Goal: Task Accomplishment & Management: Manage account settings

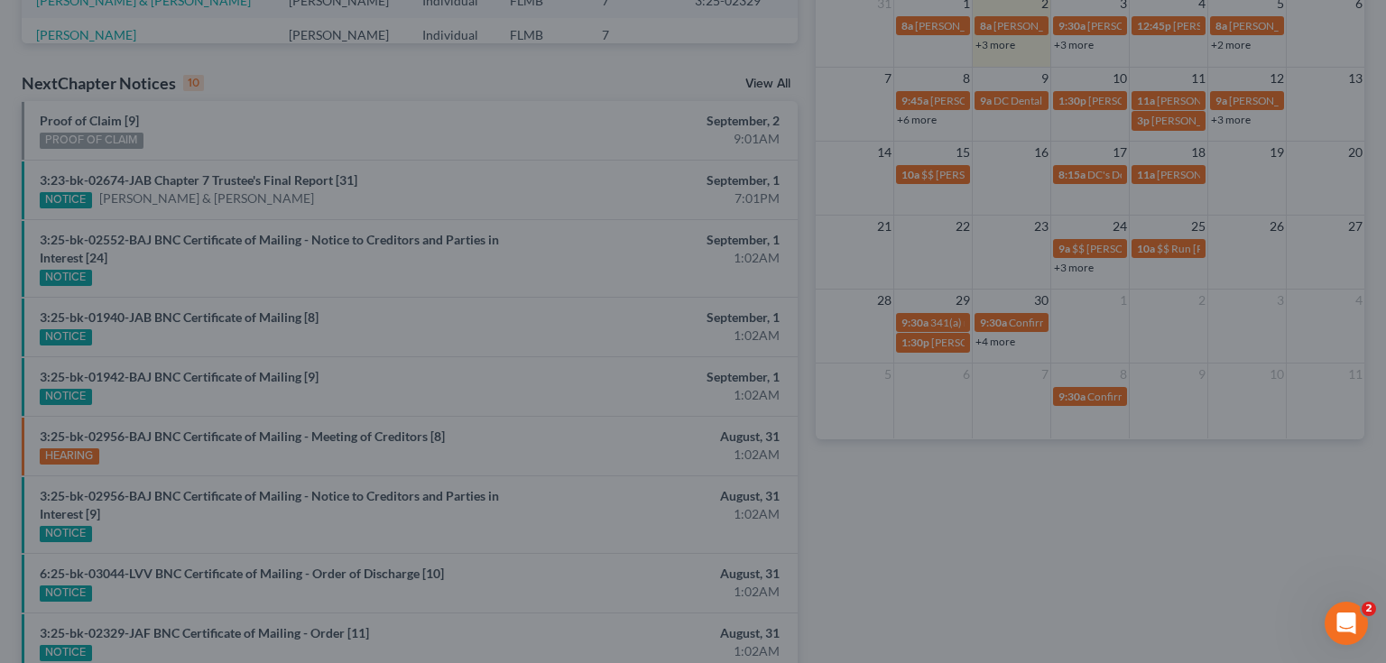
click at [1177, 578] on div "Edit Event × Event Title * [PERSON_NAME][GEOGRAPHIC_DATA] [PHONE_NUMBER] Date […" at bounding box center [693, 331] width 1386 height 663
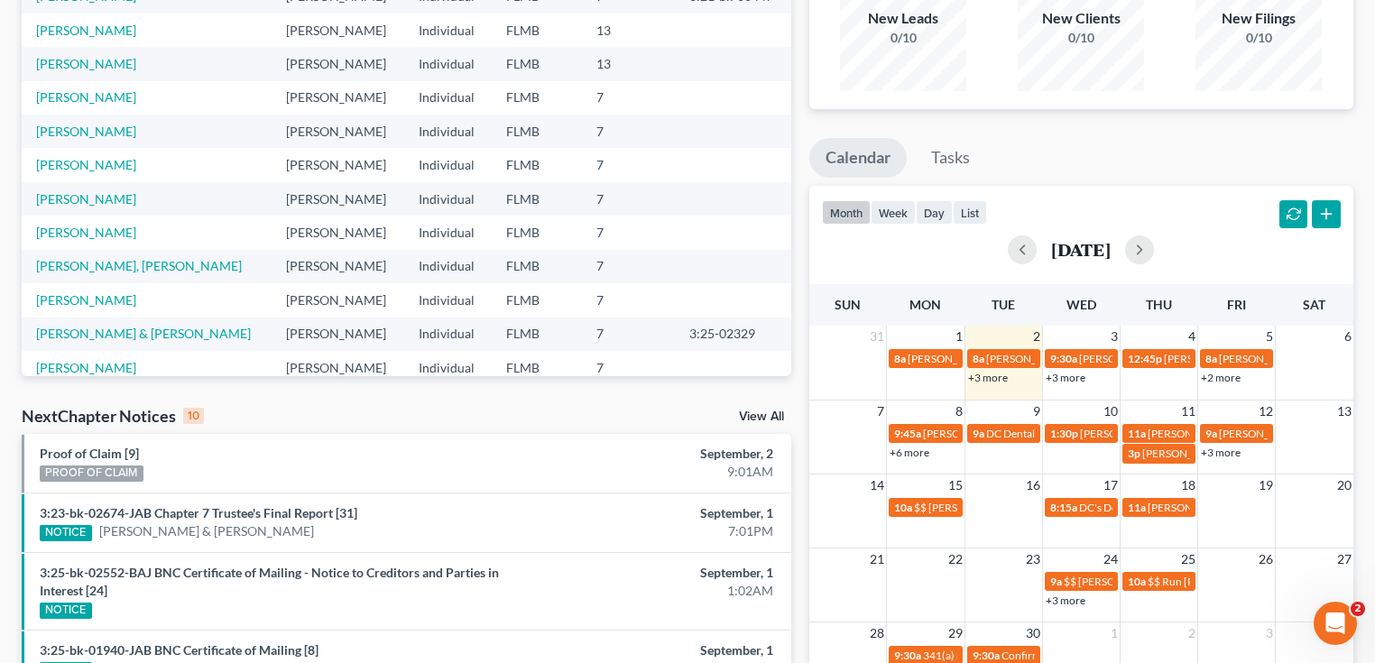
scroll to position [14, 0]
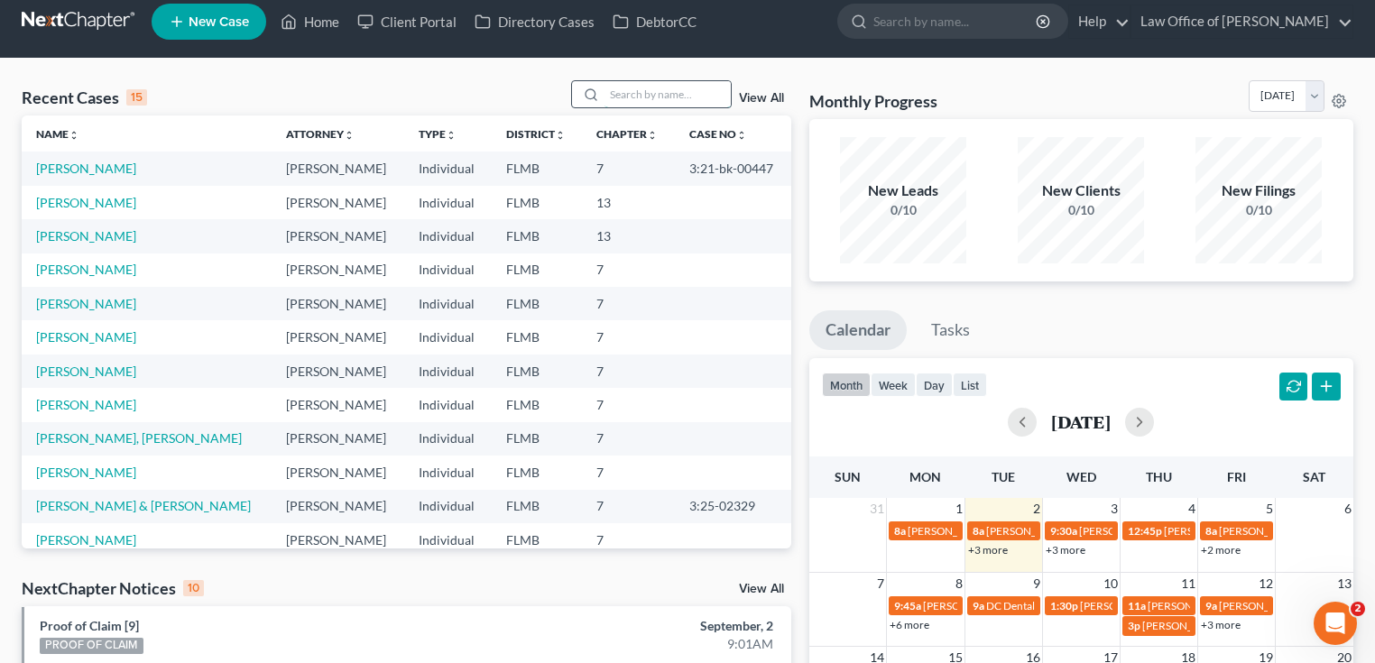
click at [620, 101] on input "search" at bounding box center [668, 94] width 126 height 26
type input "[PERSON_NAME]"
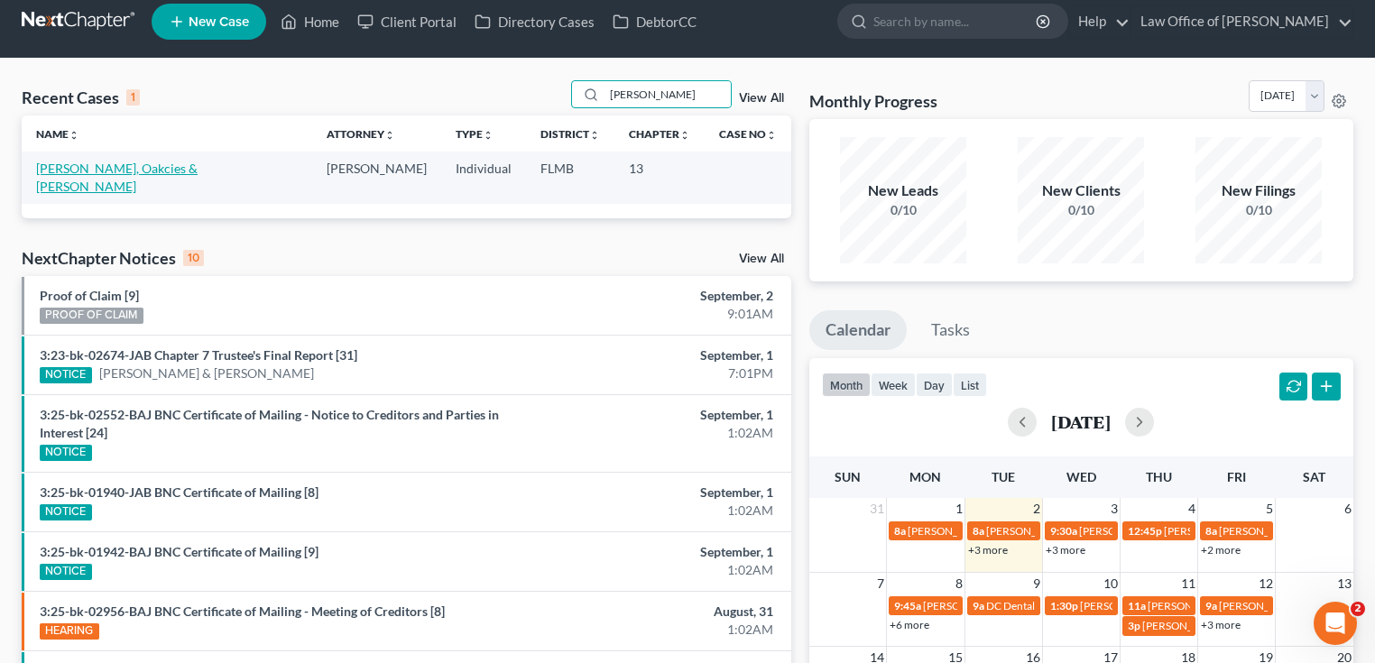
click at [97, 162] on link "[PERSON_NAME], Oakcies & [PERSON_NAME]" at bounding box center [117, 177] width 162 height 33
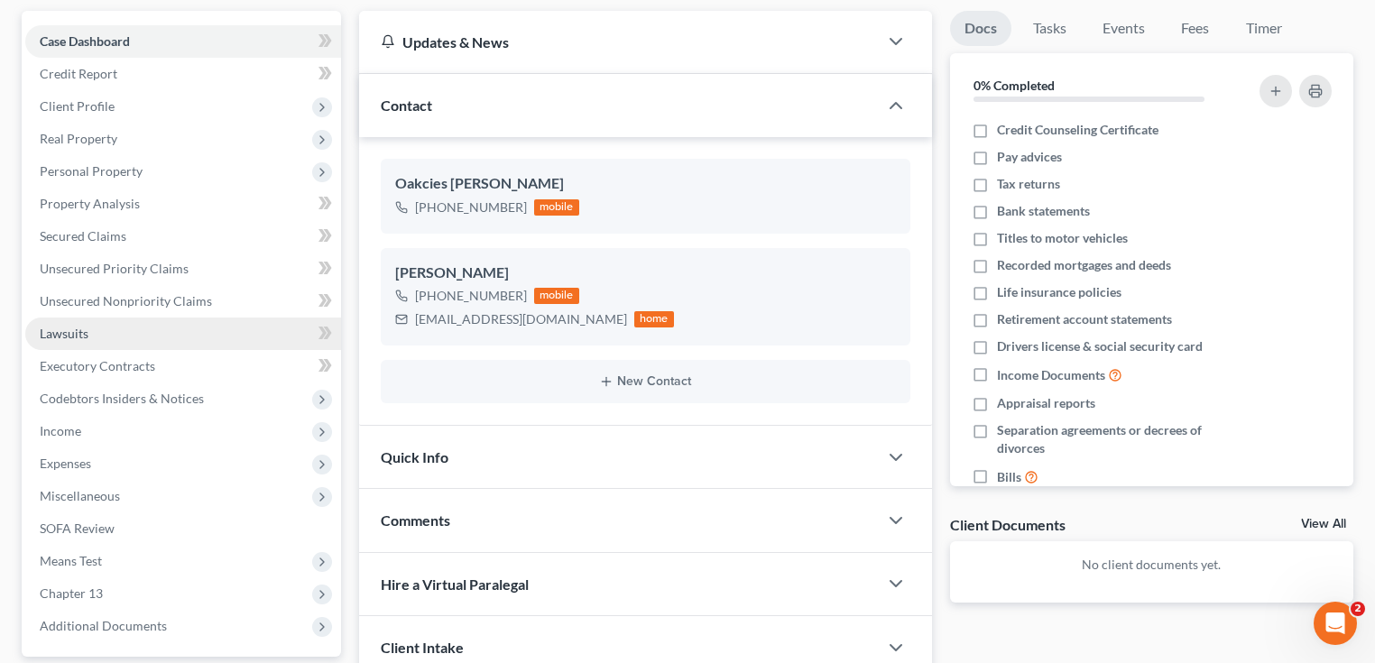
scroll to position [372, 0]
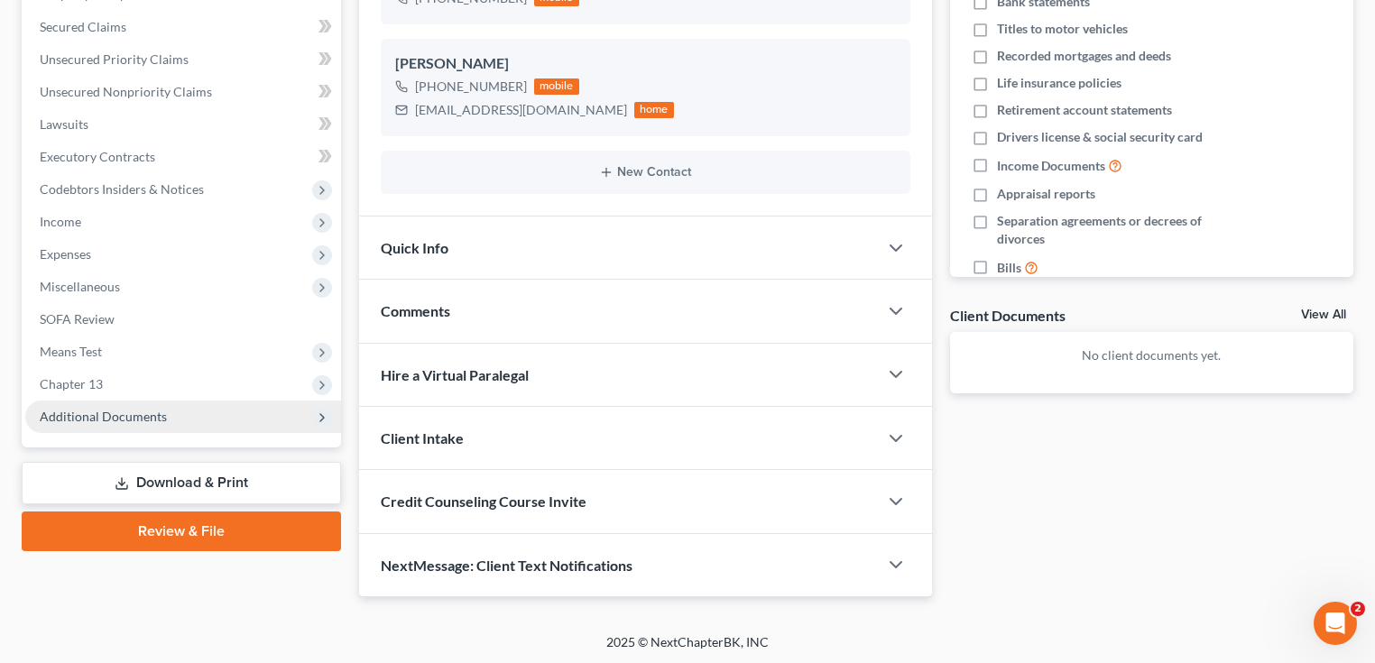
click at [202, 425] on span "Additional Documents" at bounding box center [183, 417] width 316 height 32
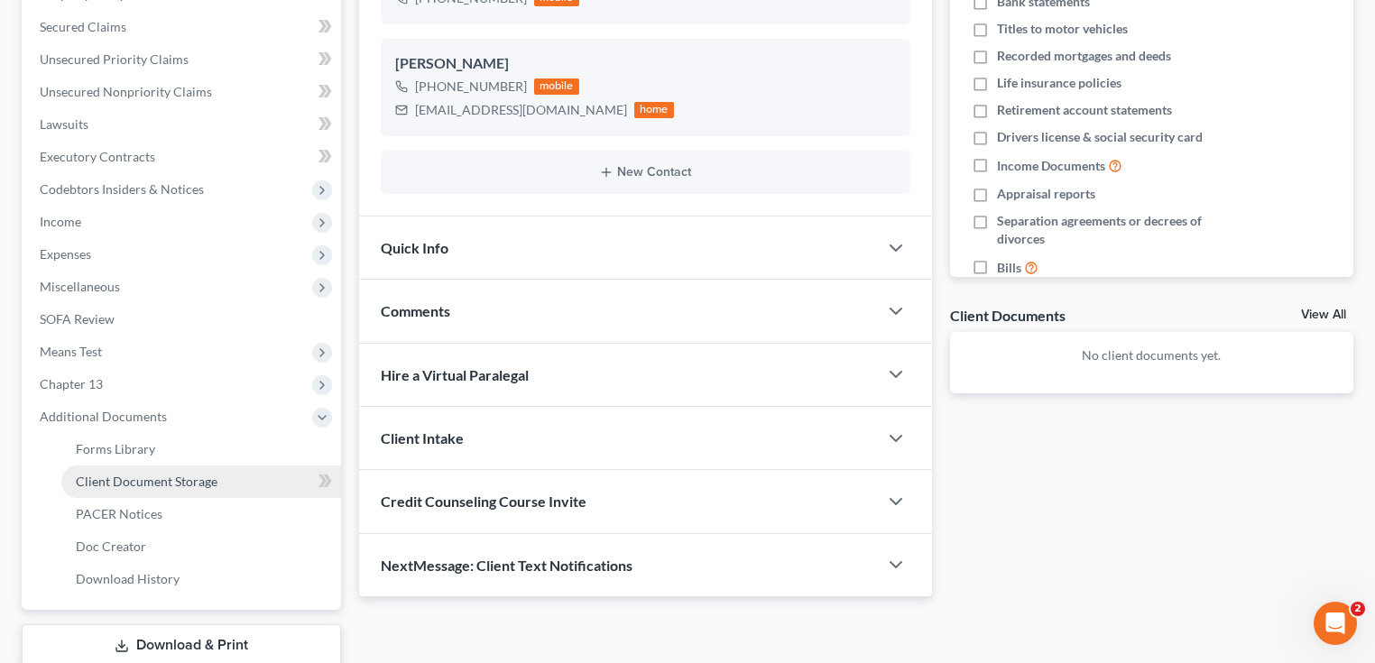
click at [182, 486] on span "Client Document Storage" at bounding box center [147, 481] width 142 height 15
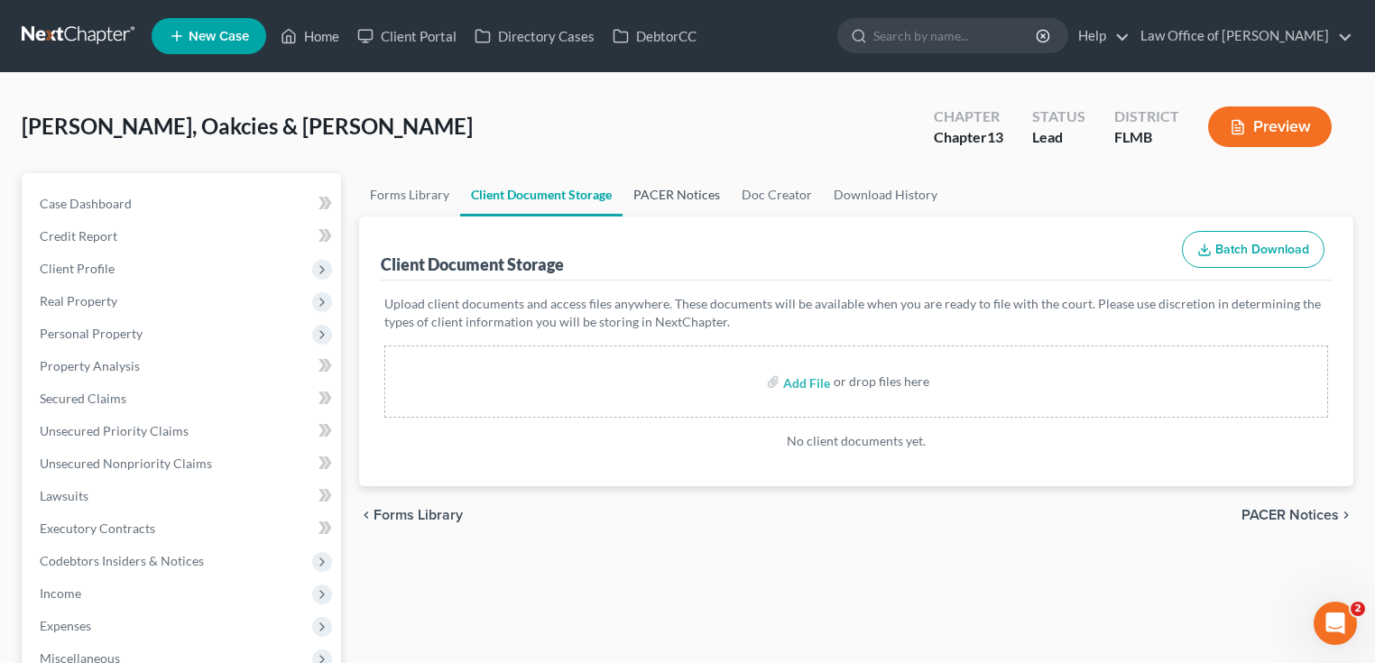
click at [718, 188] on link "PACER Notices" at bounding box center [677, 194] width 108 height 43
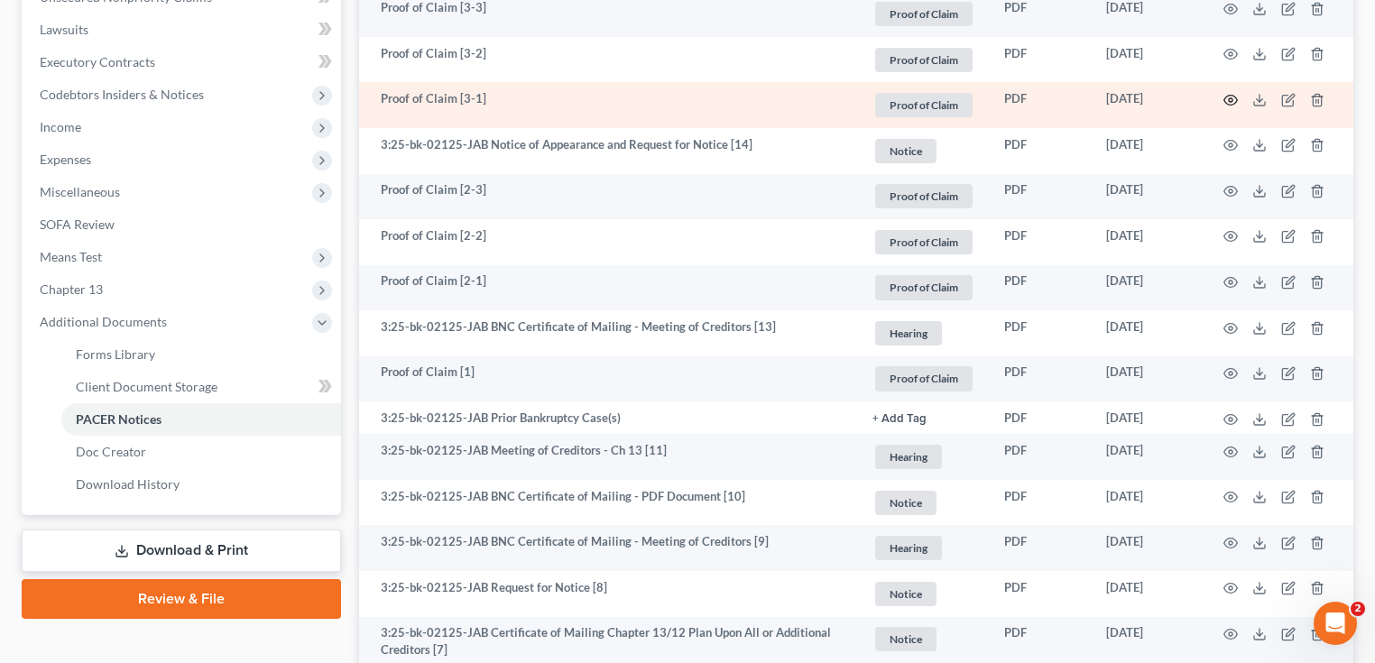
scroll to position [433, 0]
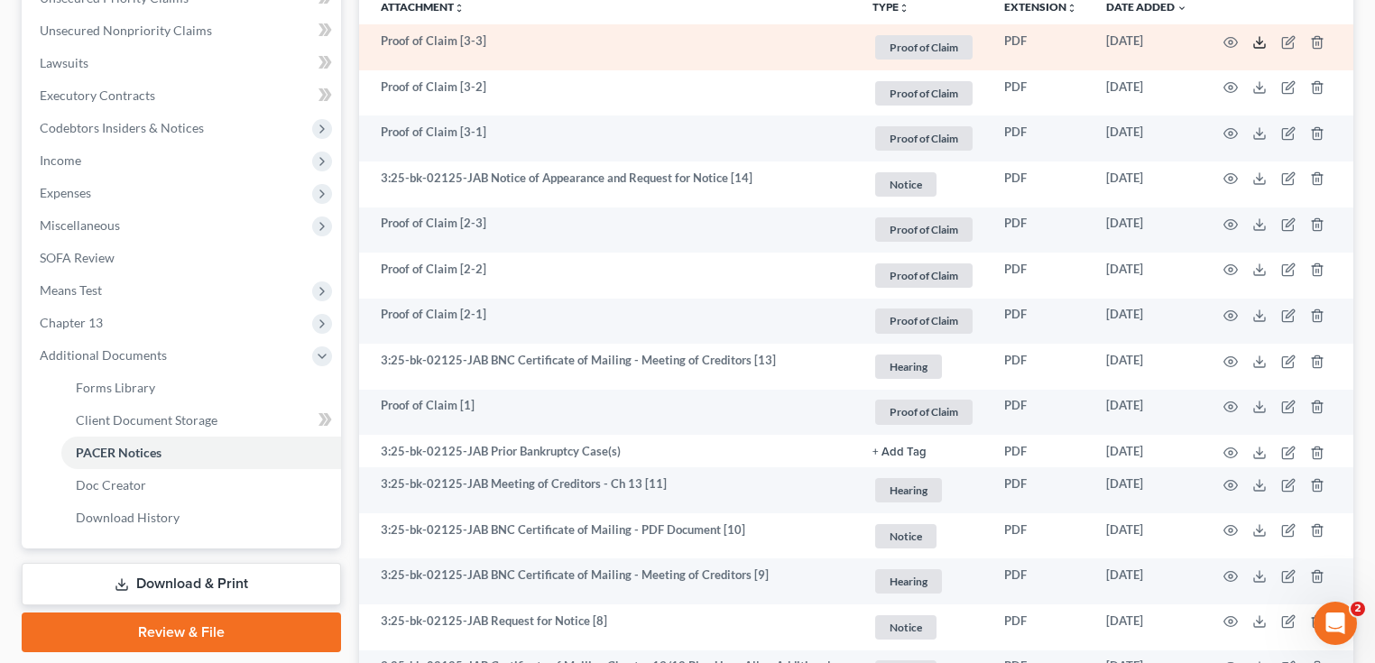
click at [1255, 44] on icon at bounding box center [1260, 42] width 14 height 14
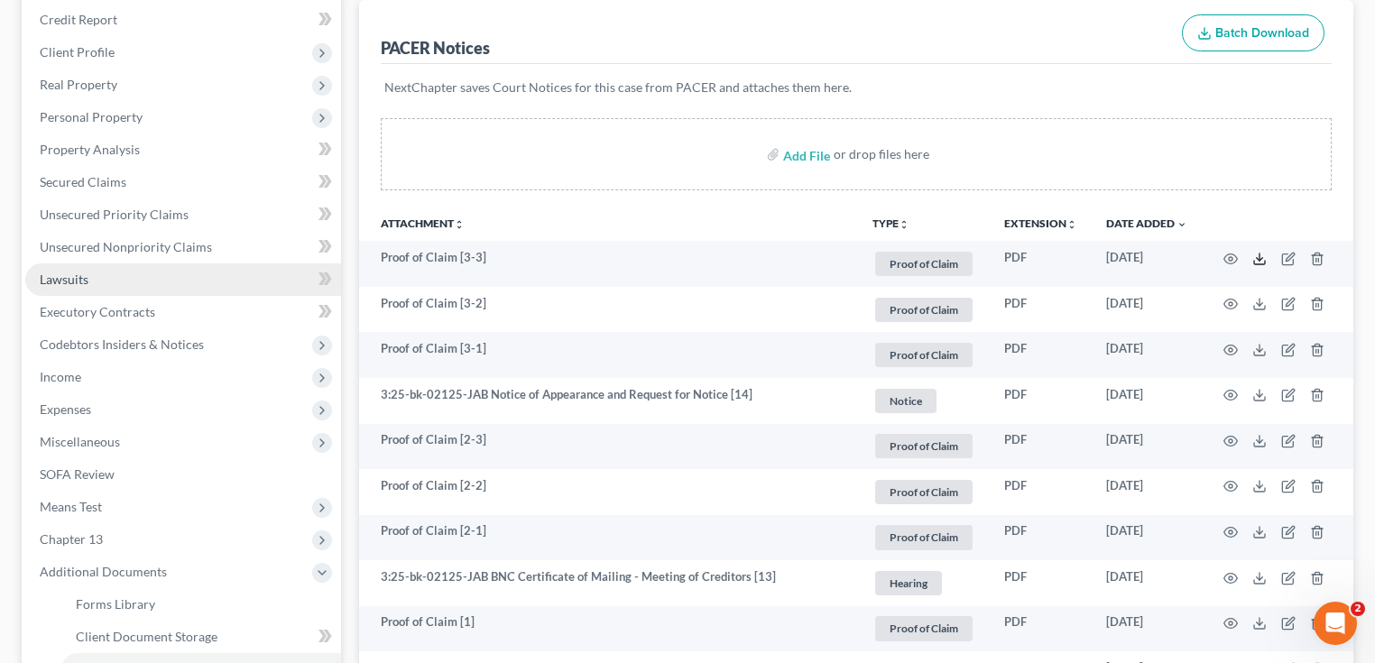
scroll to position [217, 0]
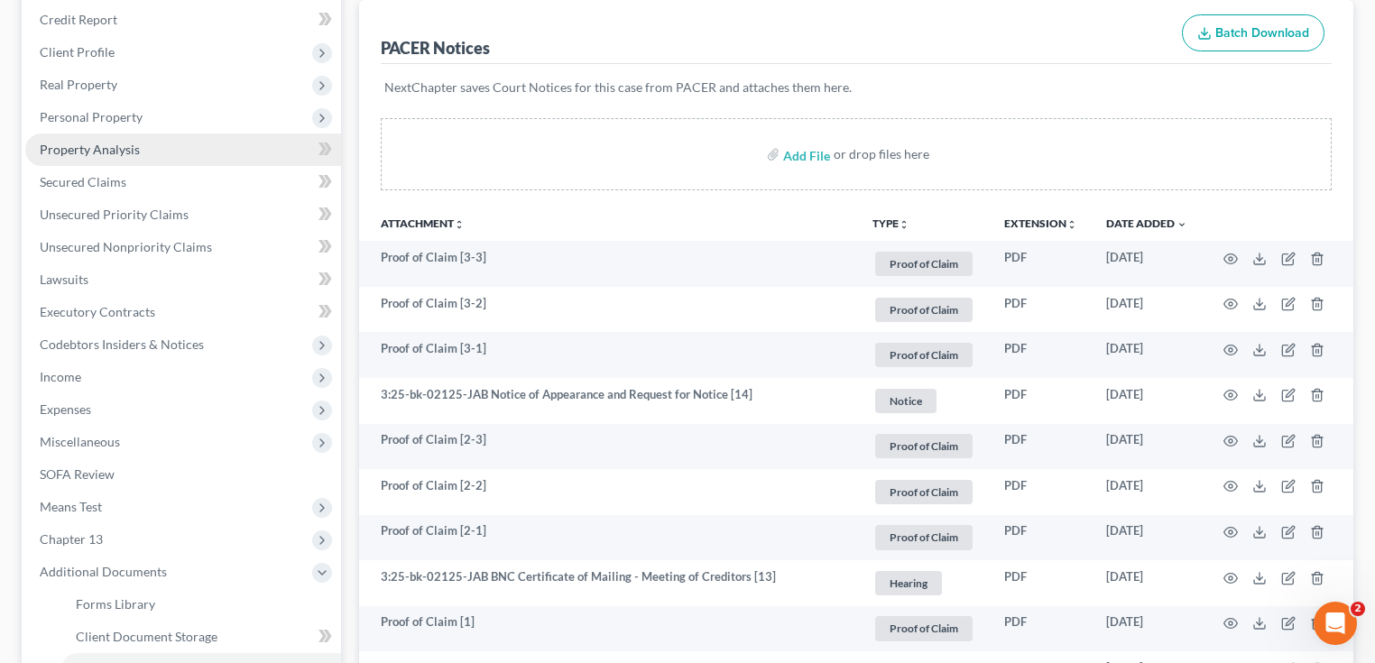
click at [158, 148] on link "Property Analysis" at bounding box center [183, 150] width 316 height 32
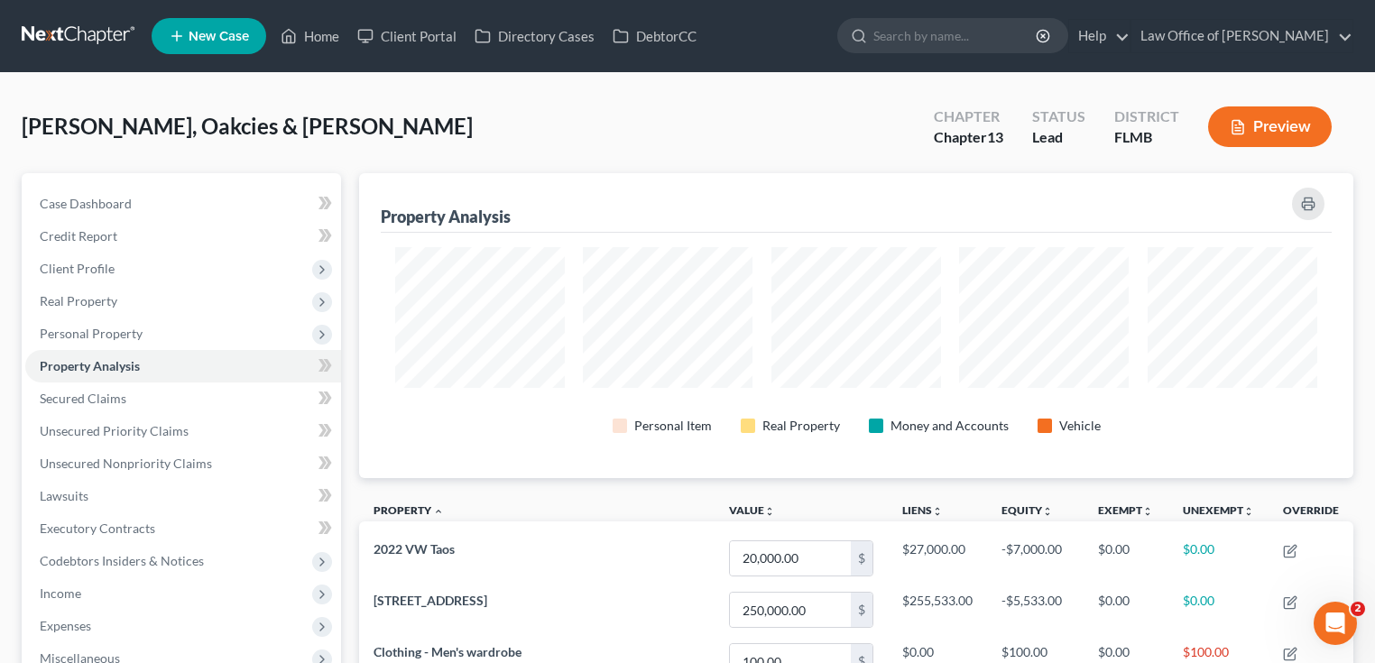
click at [736, 112] on div "[PERSON_NAME], Oakcies & [PERSON_NAME] Upgraded Chapter Chapter 13 Status Lead …" at bounding box center [688, 134] width 1332 height 79
click at [923, 19] on input "search" at bounding box center [956, 35] width 165 height 33
type input "[PERSON_NAME]"
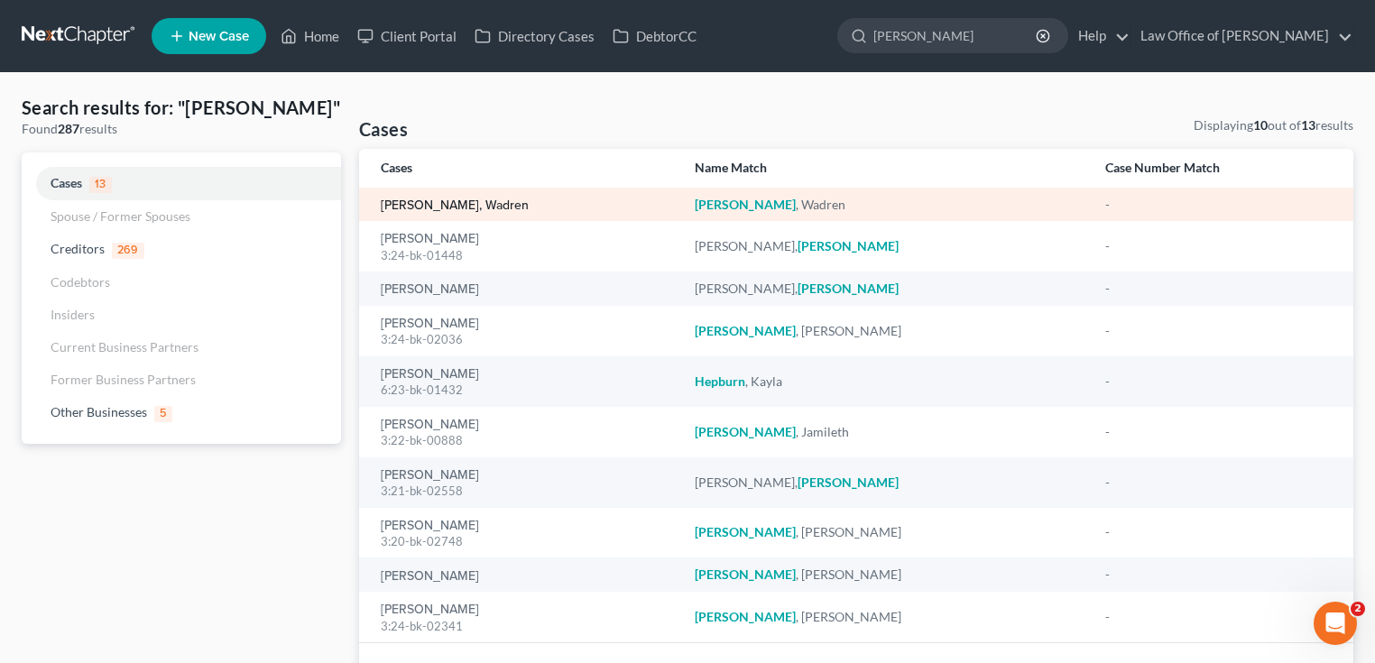
click at [428, 209] on link "[PERSON_NAME], Wadren" at bounding box center [455, 205] width 148 height 13
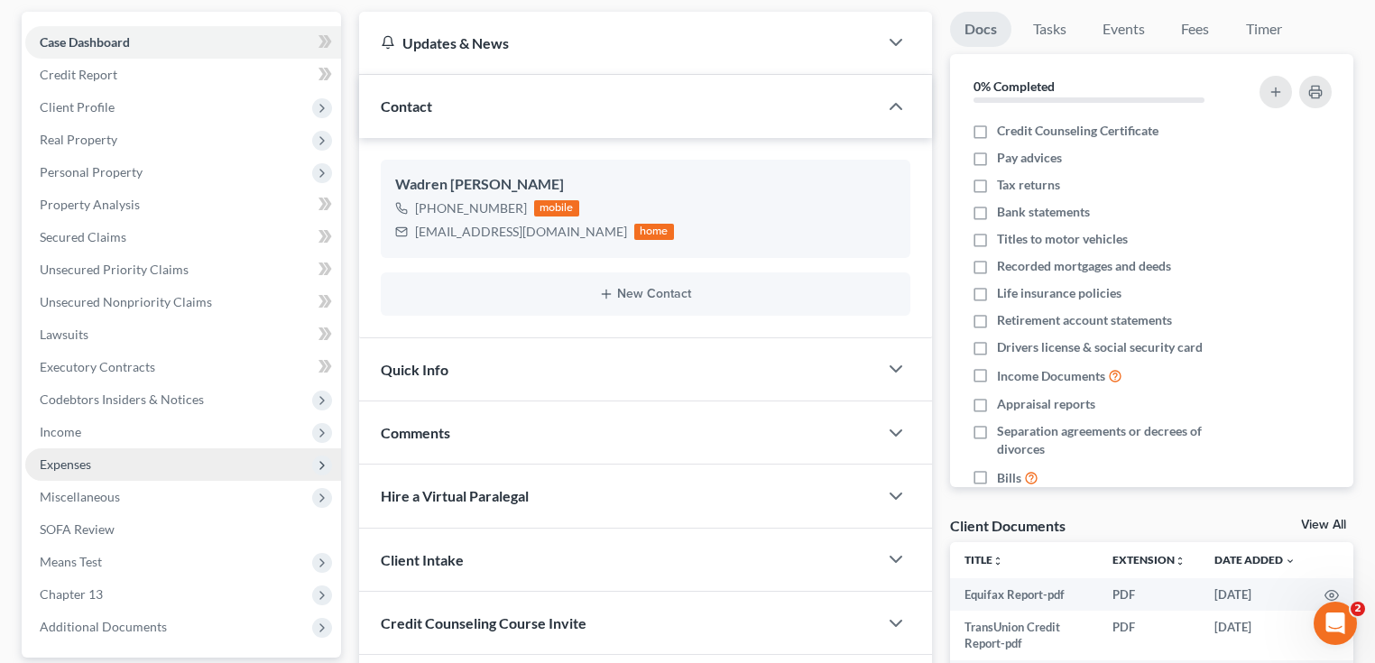
scroll to position [327, 0]
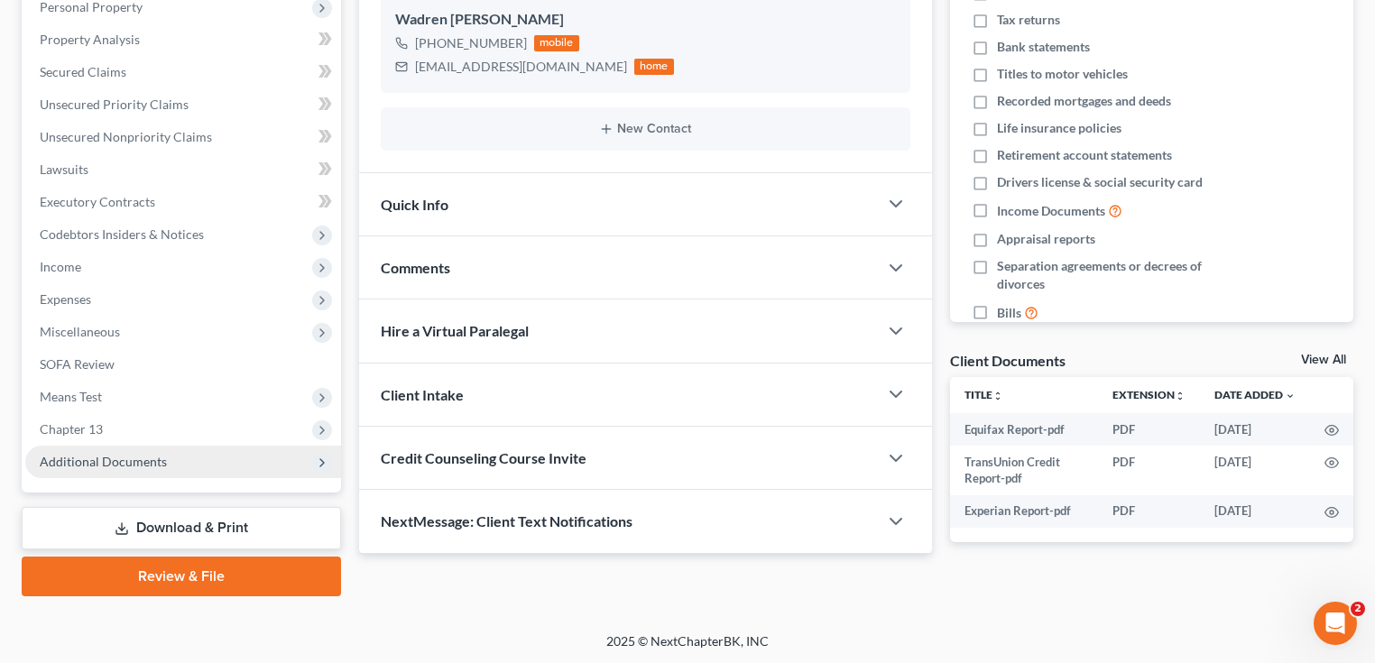
click at [136, 448] on span "Additional Documents" at bounding box center [183, 462] width 316 height 32
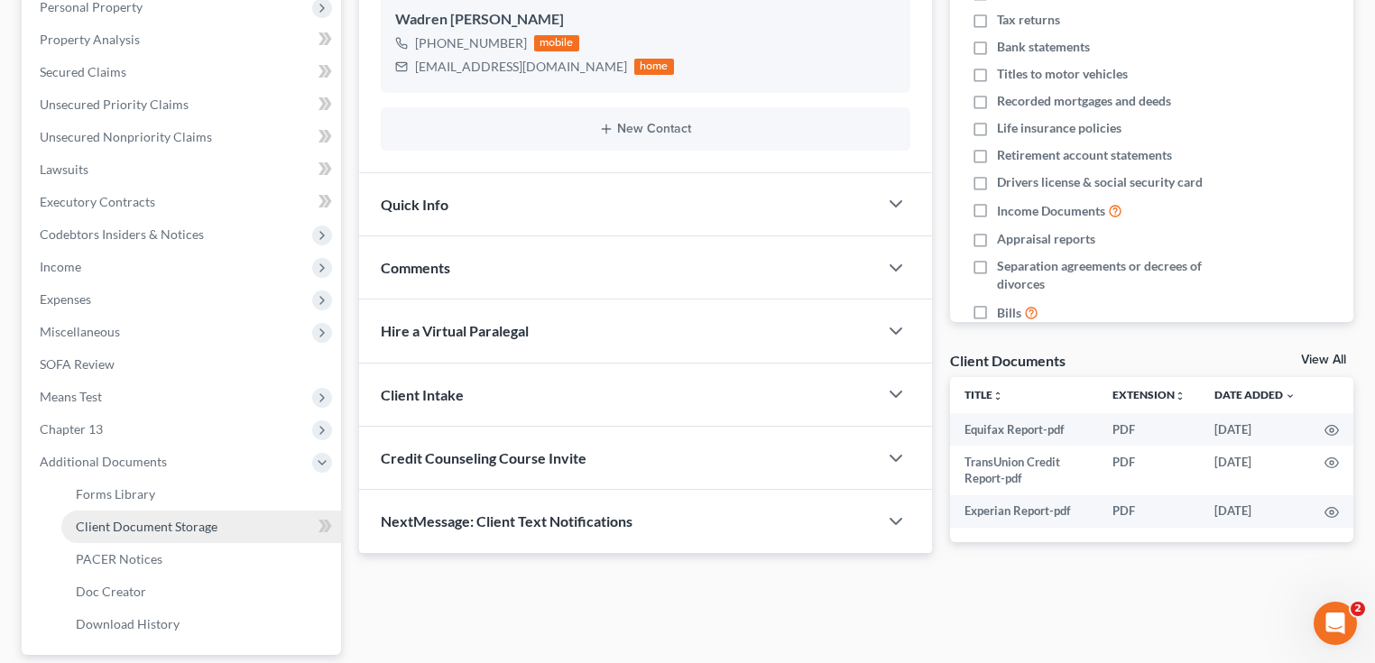
click at [147, 534] on link "Client Document Storage" at bounding box center [201, 527] width 280 height 32
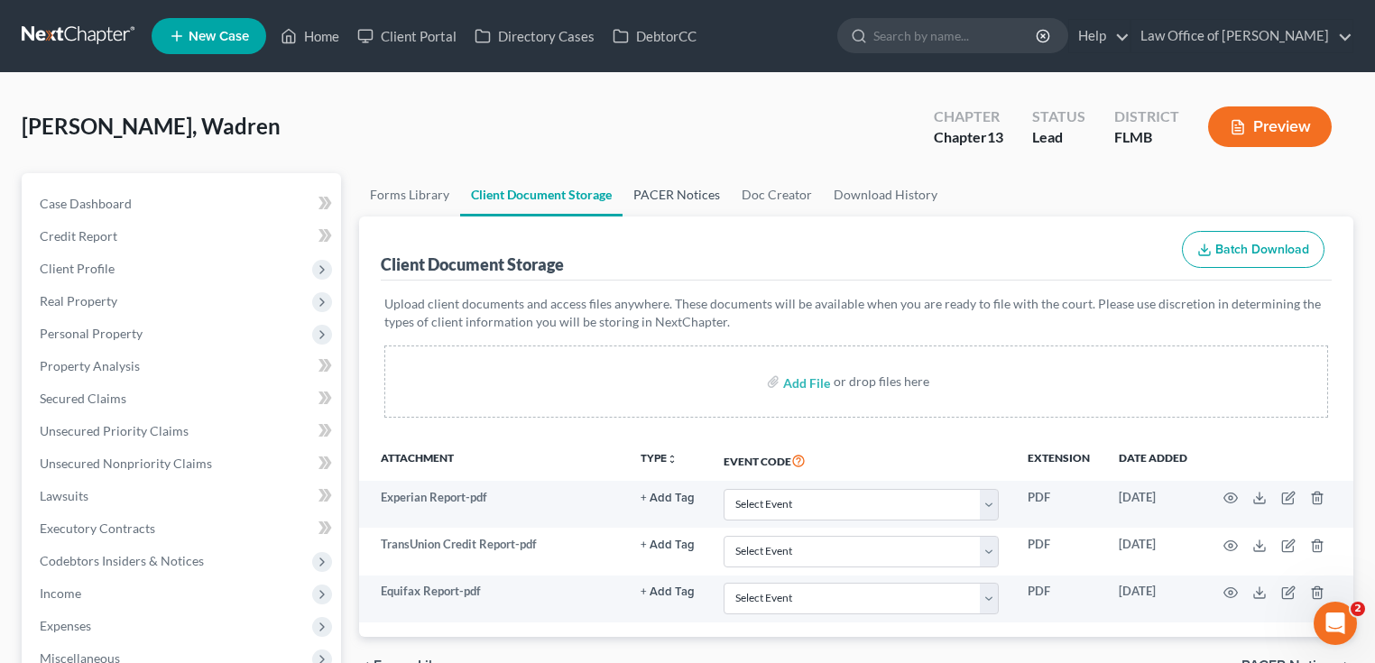
click at [653, 186] on link "PACER Notices" at bounding box center [677, 194] width 108 height 43
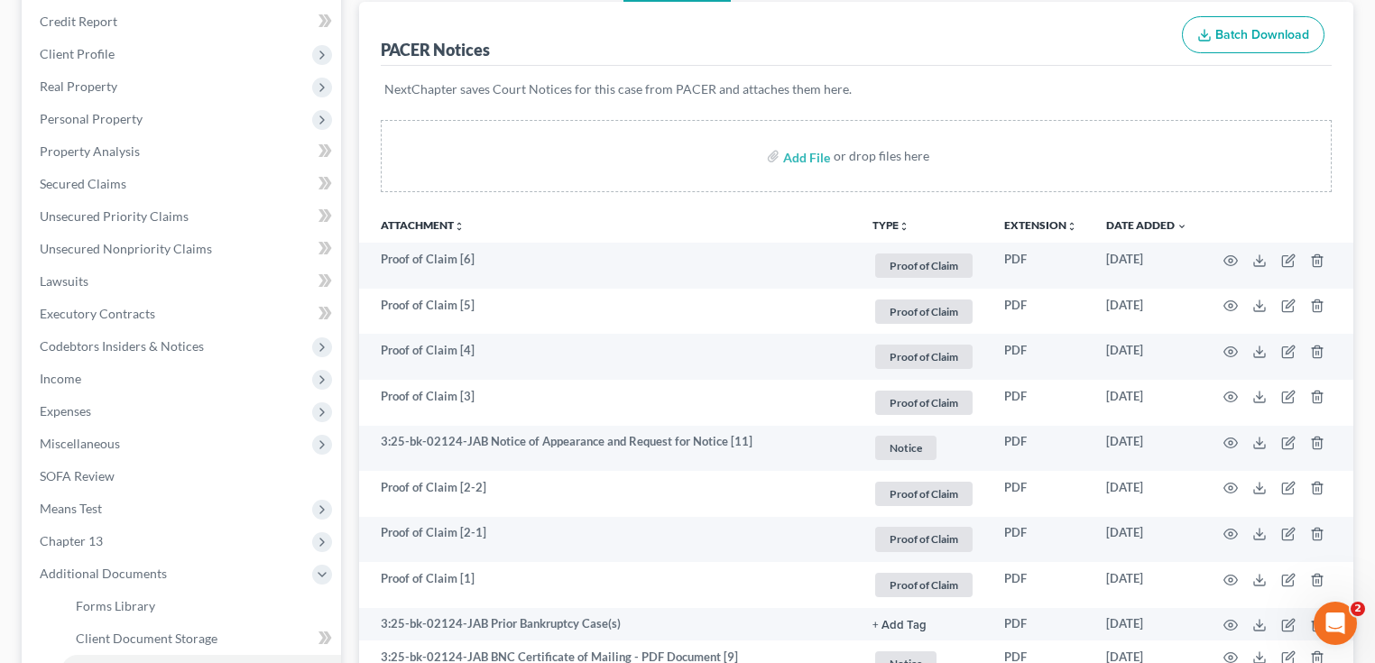
scroll to position [289, 0]
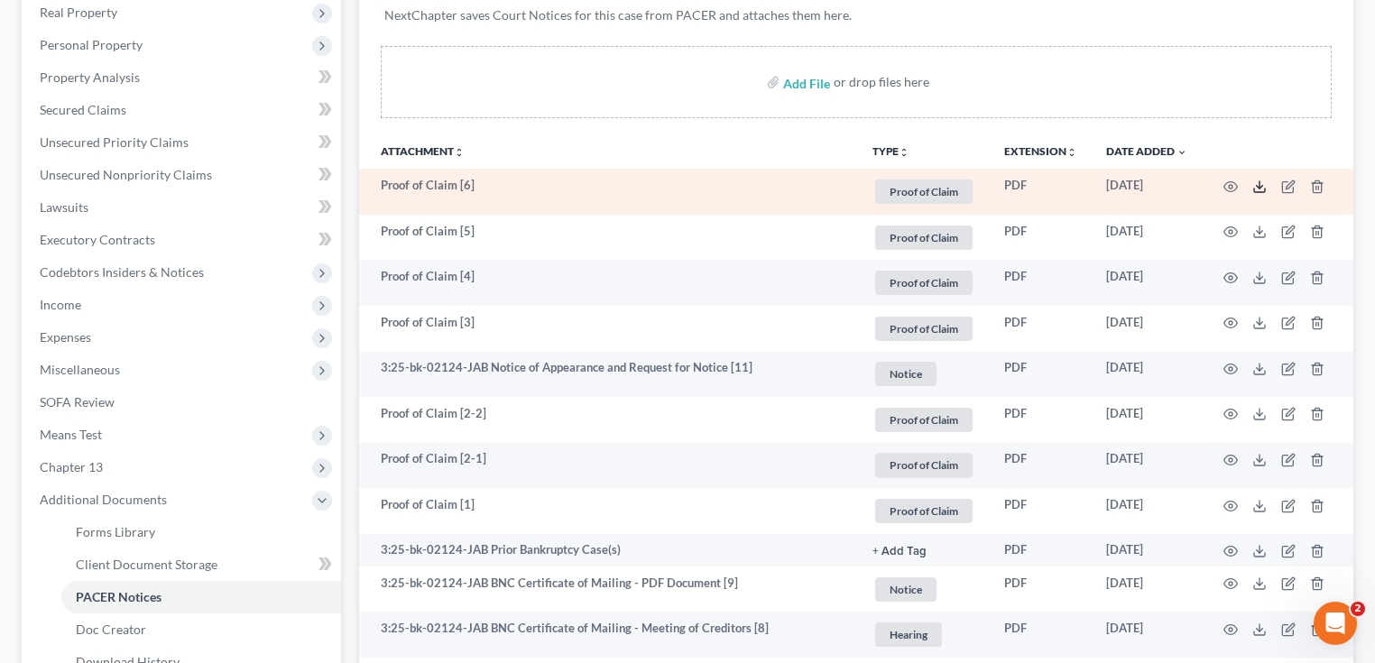
click at [1256, 188] on icon at bounding box center [1260, 187] width 14 height 14
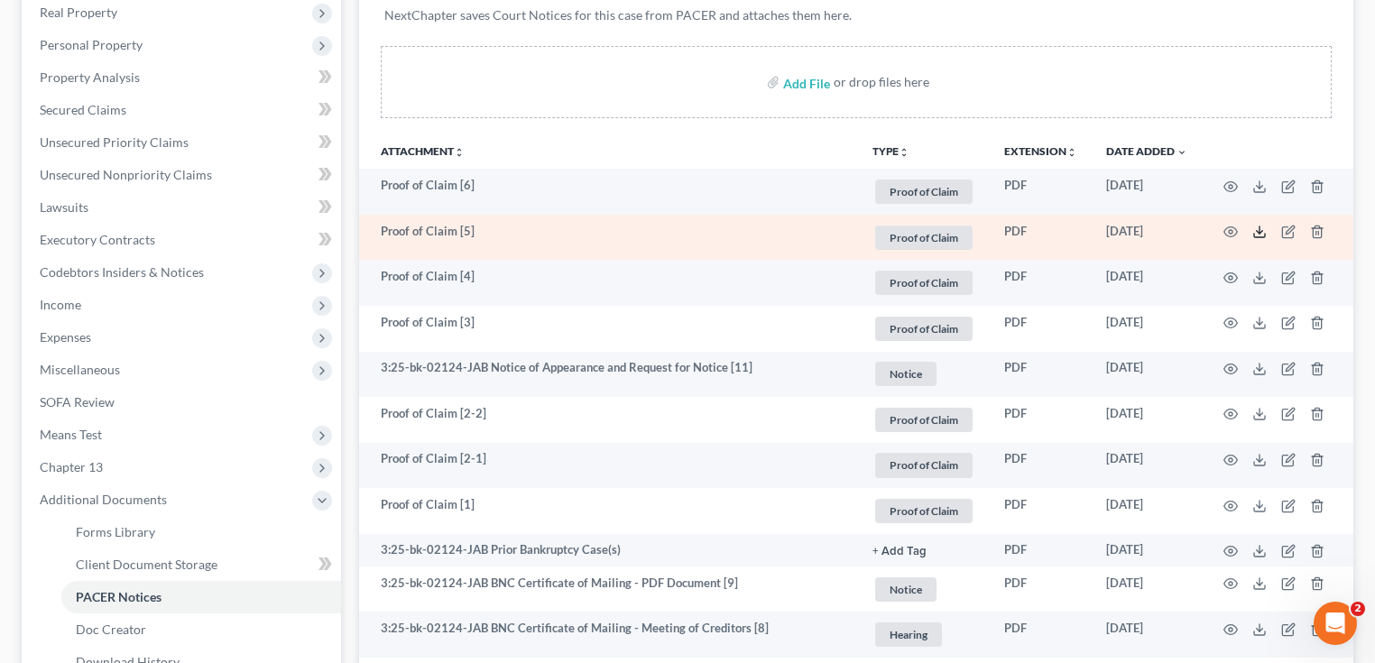
click at [1262, 231] on polyline at bounding box center [1260, 232] width 6 height 3
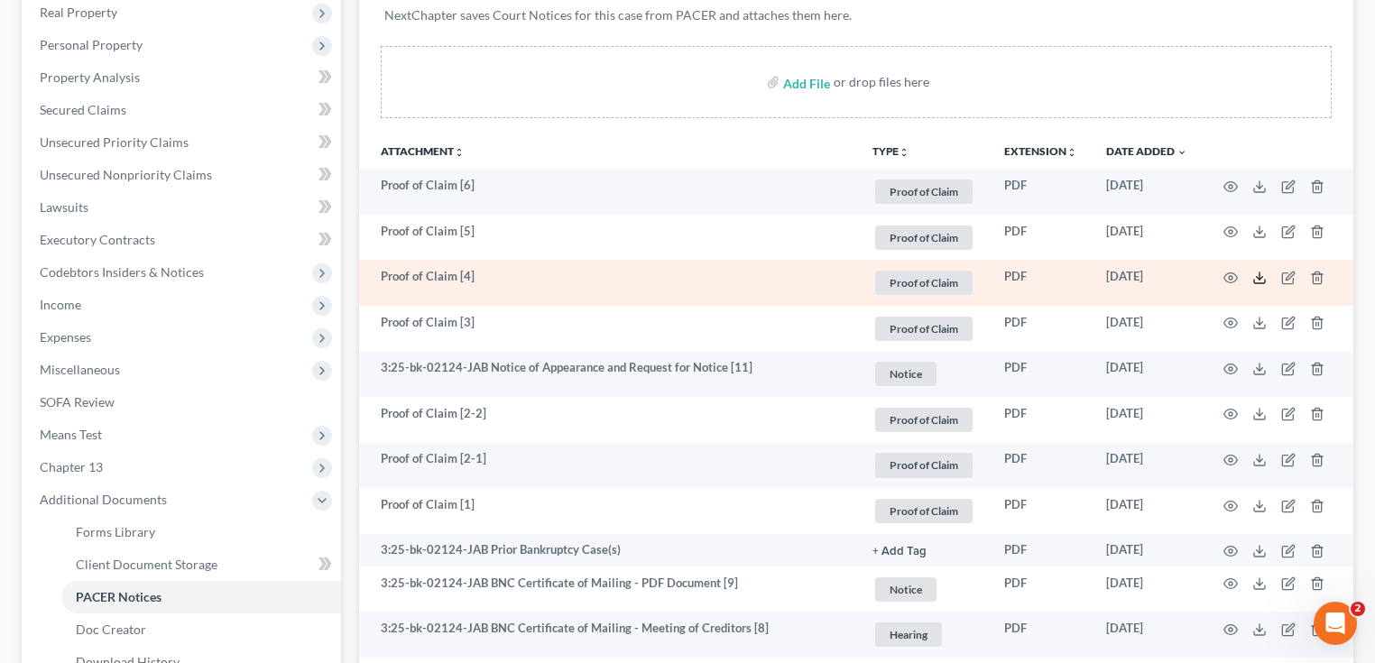
click at [1260, 279] on icon at bounding box center [1260, 278] width 14 height 14
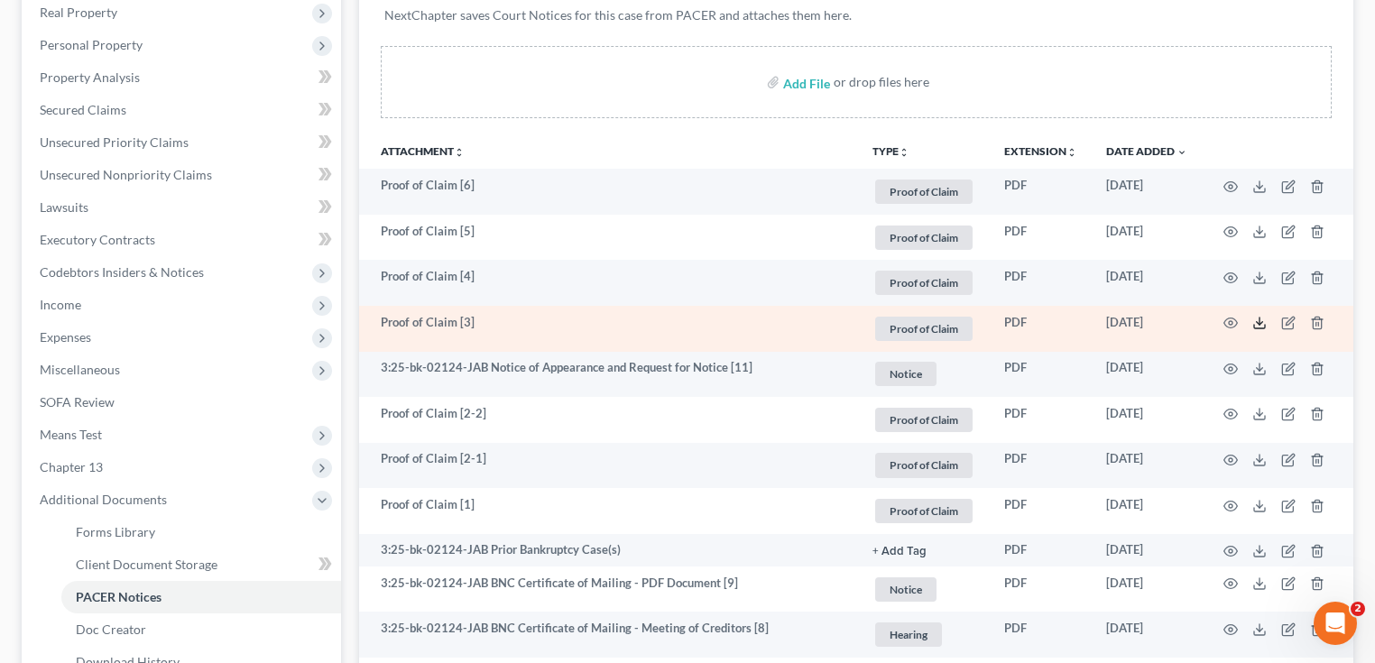
click at [1255, 324] on icon at bounding box center [1260, 323] width 14 height 14
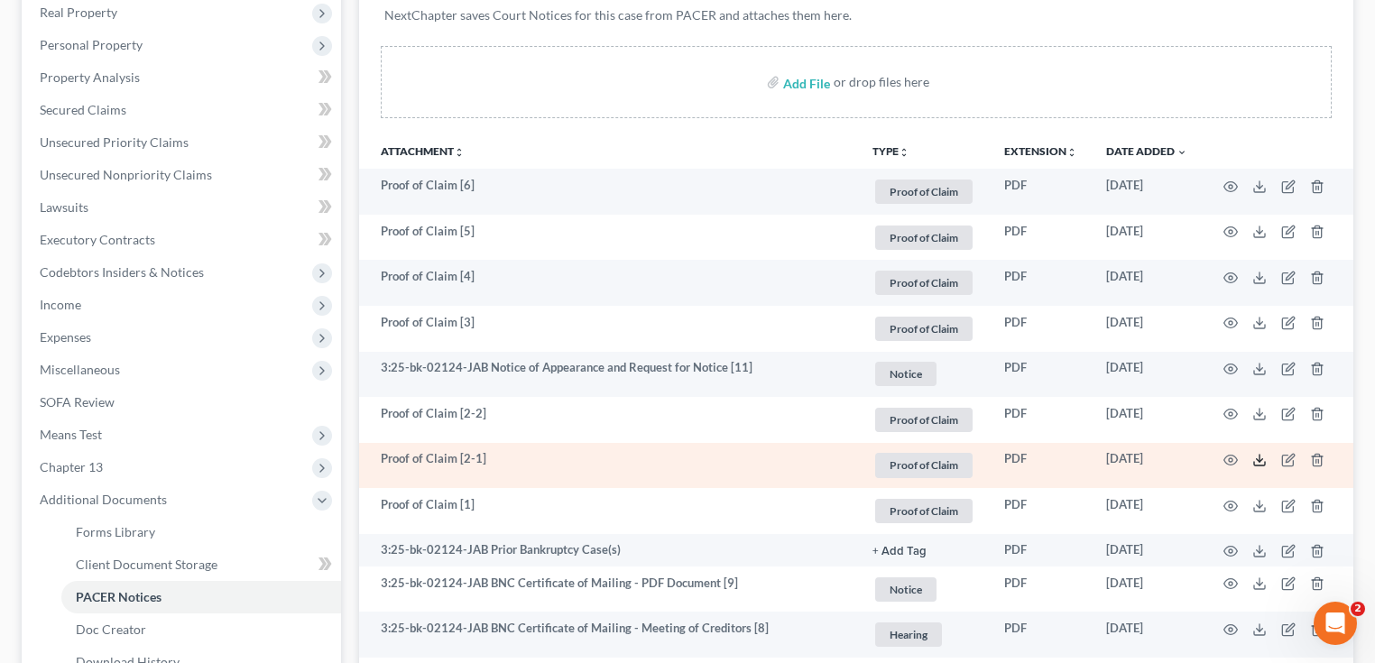
click at [1260, 457] on icon at bounding box center [1260, 460] width 14 height 14
click at [1264, 457] on icon at bounding box center [1260, 460] width 14 height 14
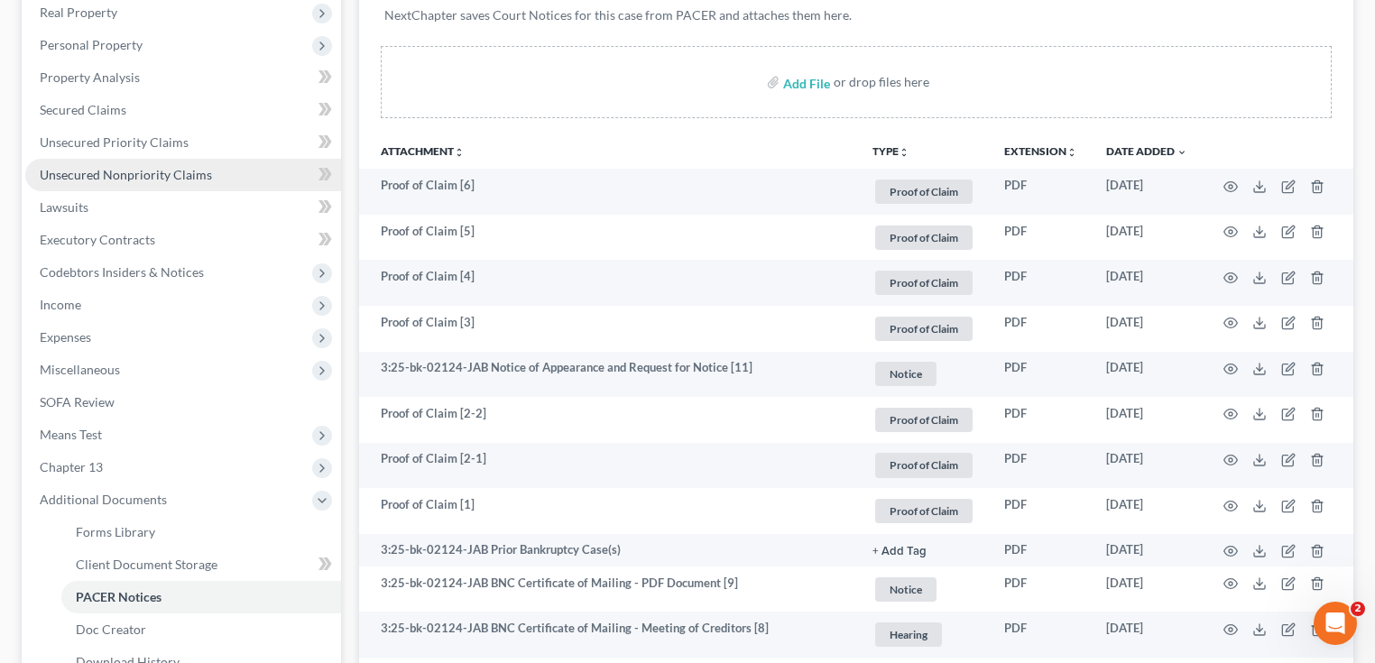
click at [148, 181] on span "Unsecured Nonpriority Claims" at bounding box center [126, 174] width 172 height 15
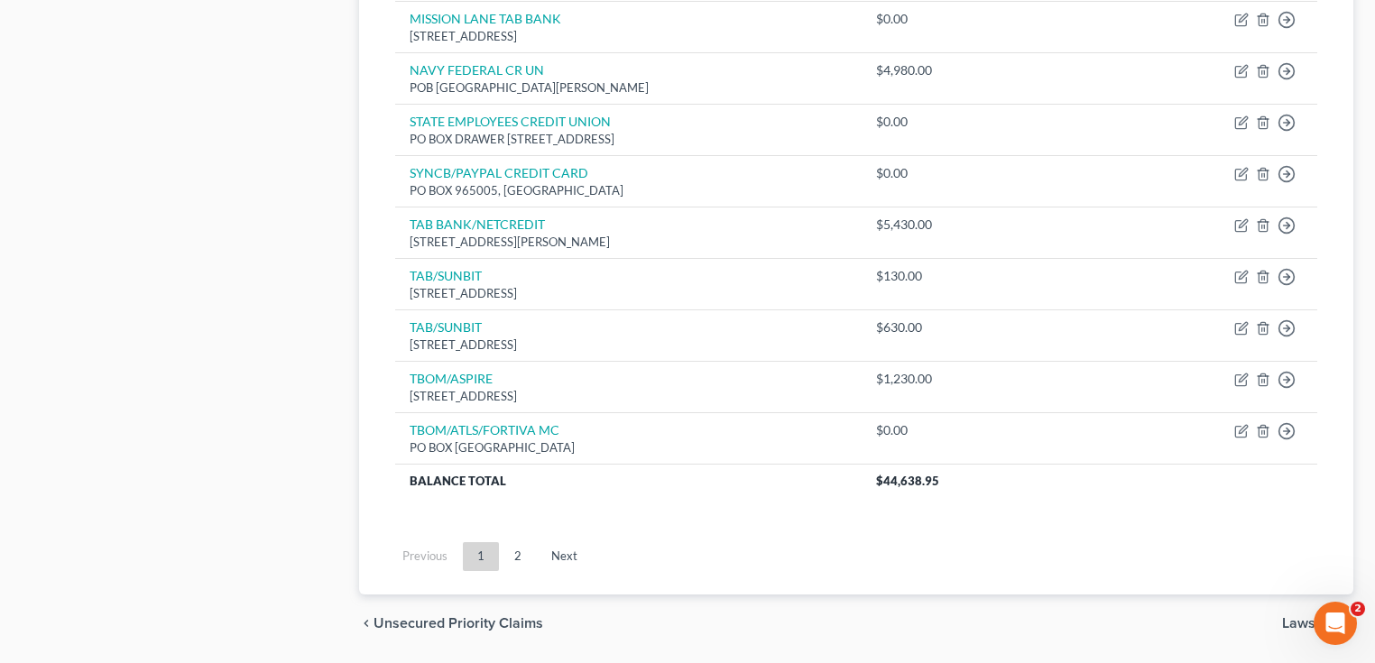
scroll to position [1414, 0]
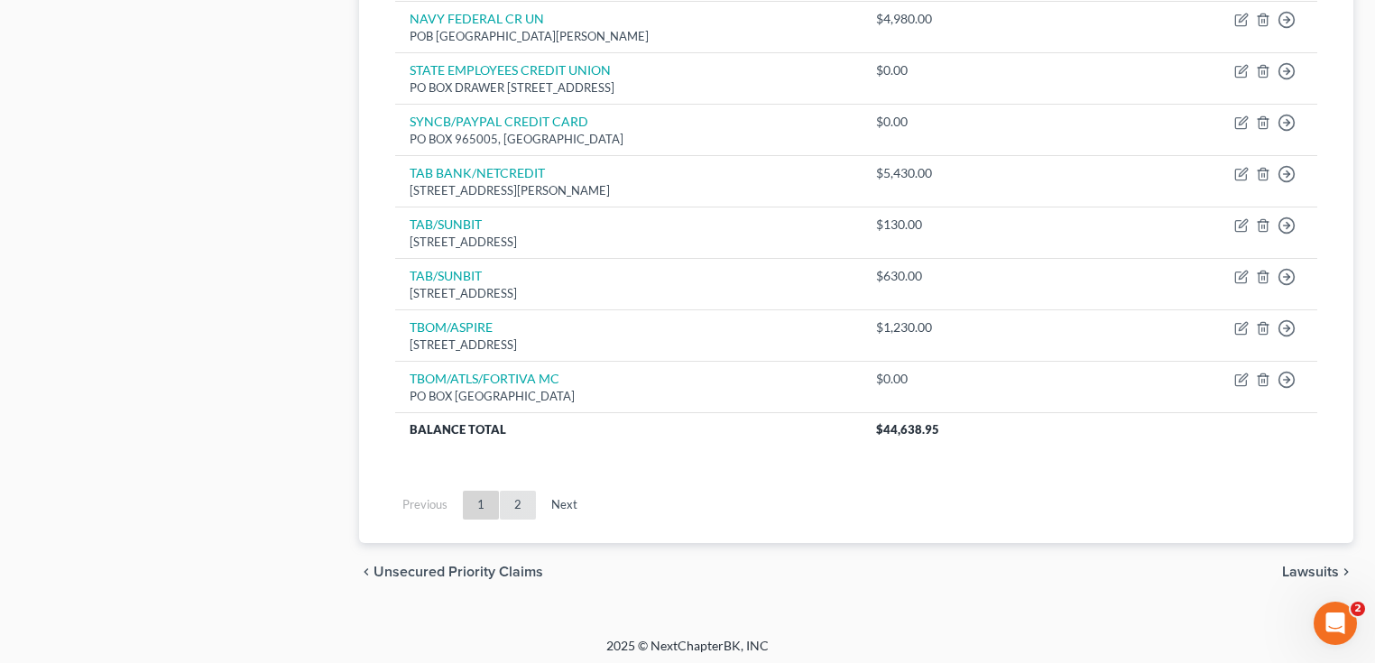
click at [514, 495] on link "2" at bounding box center [518, 505] width 36 height 29
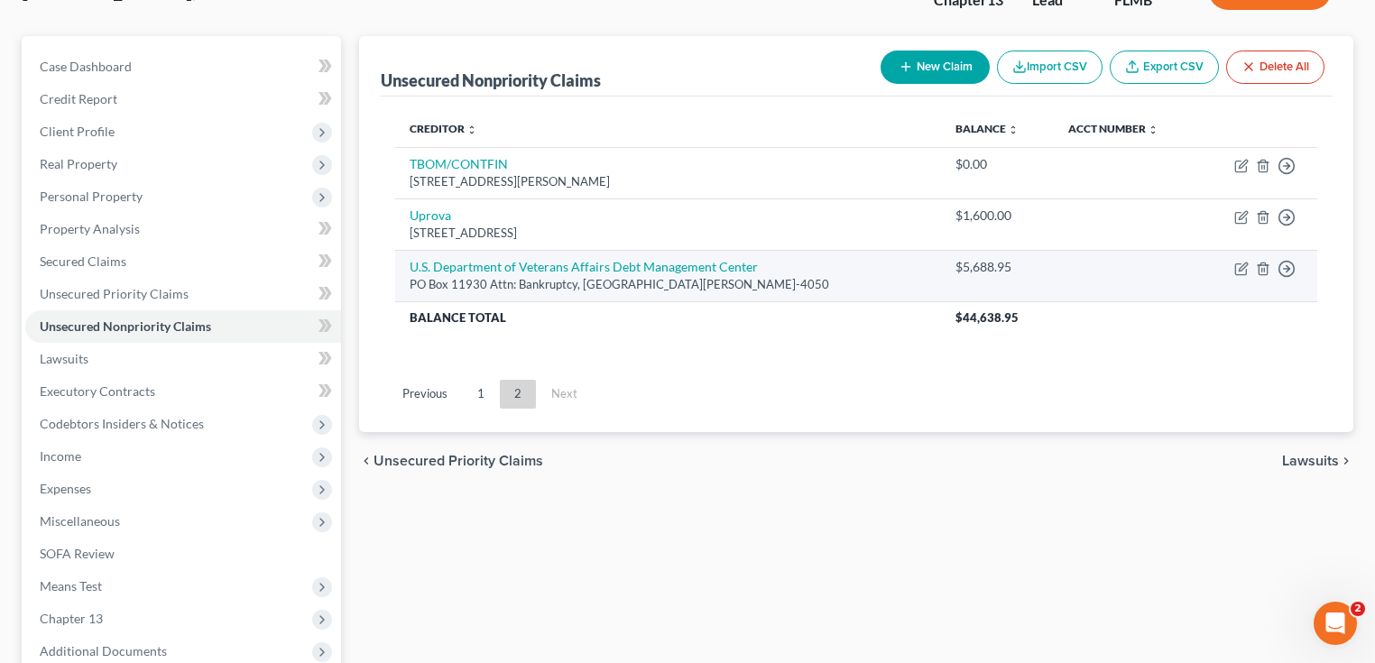
scroll to position [0, 0]
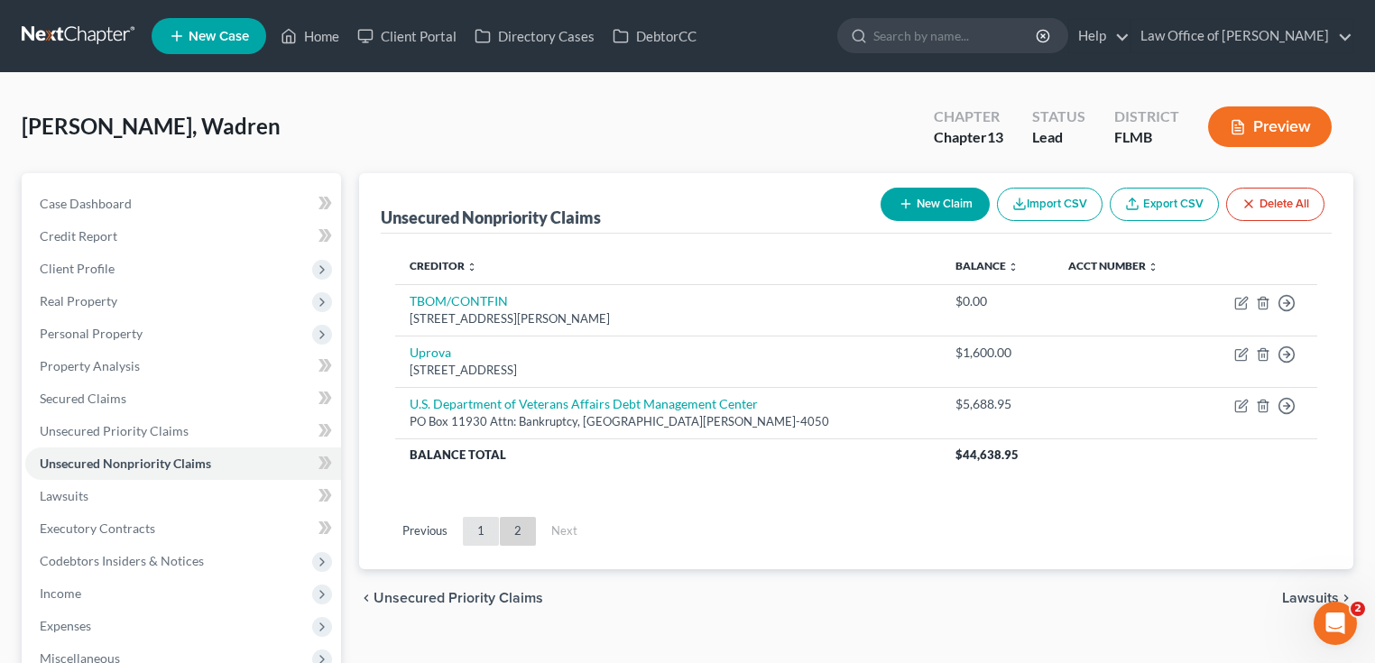
click at [491, 526] on link "1" at bounding box center [481, 531] width 36 height 29
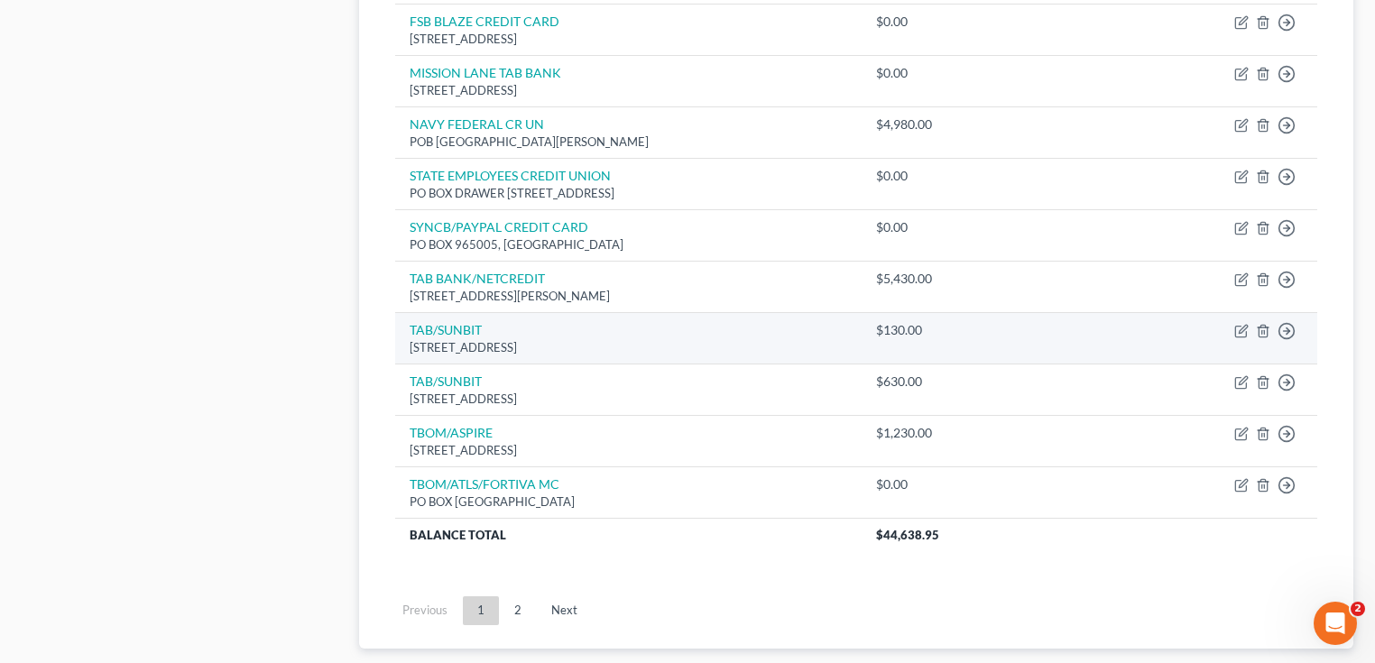
scroll to position [1414, 0]
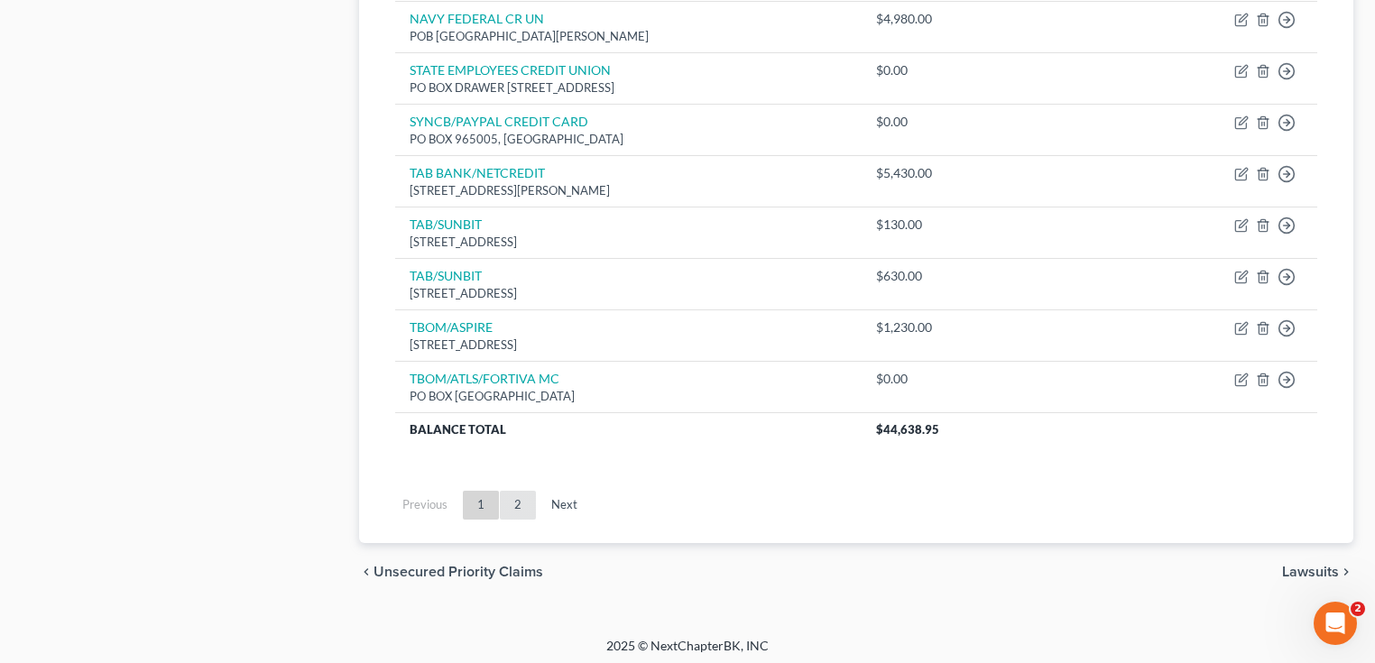
click at [514, 513] on link "2" at bounding box center [518, 505] width 36 height 29
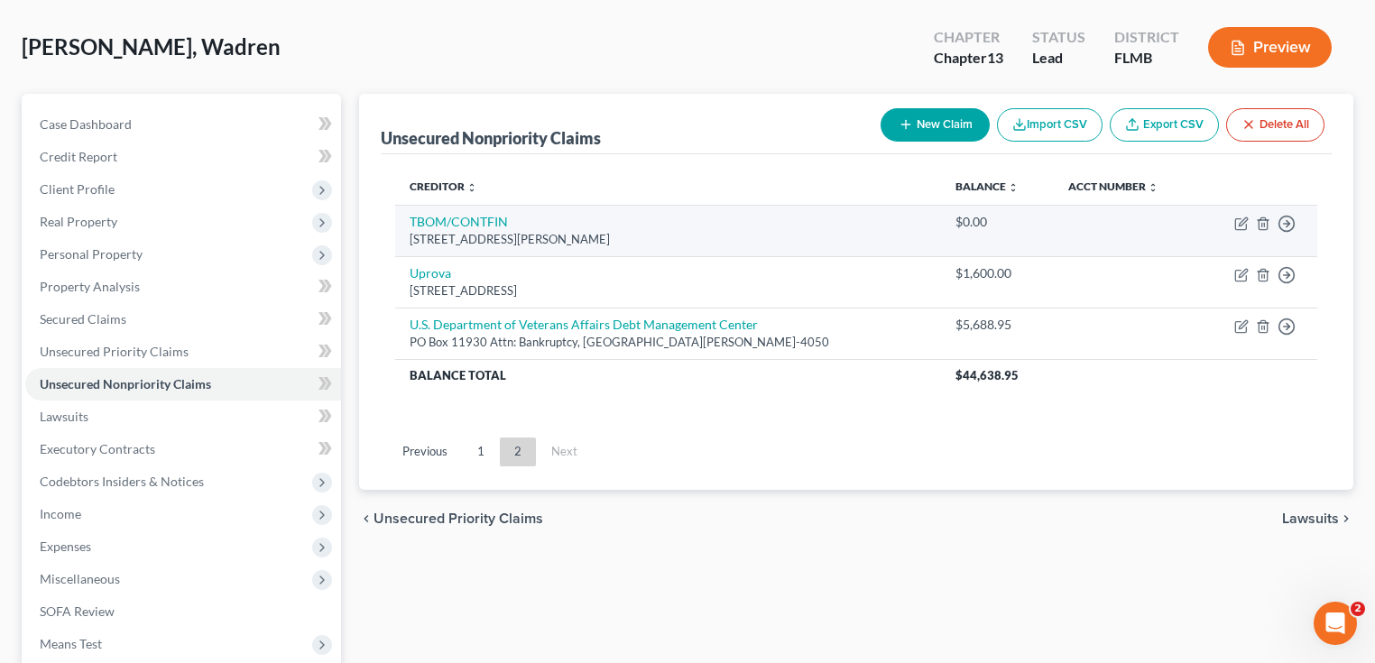
scroll to position [0, 0]
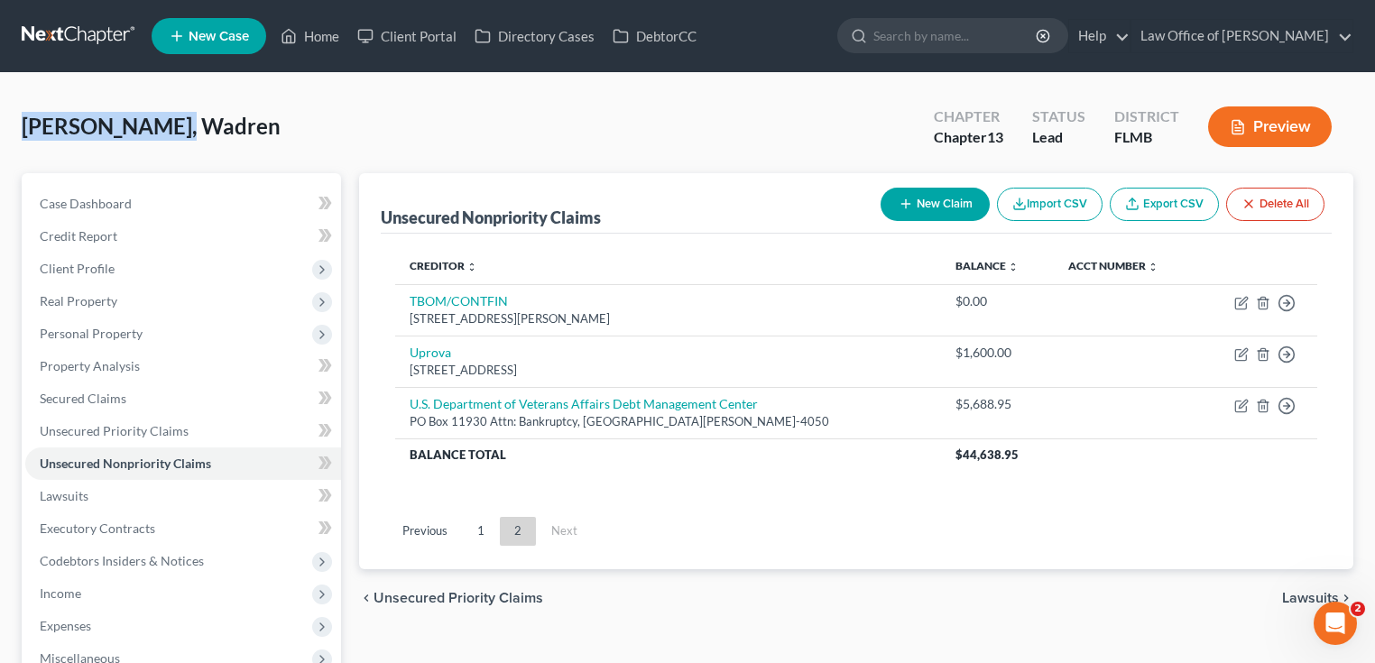
drag, startPoint x: 311, startPoint y: 130, endPoint x: 19, endPoint y: 138, distance: 292.5
click at [19, 138] on div "[PERSON_NAME], Wadren Upgraded Chapter Chapter 13 Status Lead District [GEOGRAP…" at bounding box center [687, 516] width 1375 height 886
click at [200, 126] on div "[PERSON_NAME], Wadren Upgraded Chapter Chapter 13 Status Lead District [GEOGRAP…" at bounding box center [688, 134] width 1332 height 79
drag, startPoint x: 209, startPoint y: 126, endPoint x: 25, endPoint y: 123, distance: 184.2
click at [25, 123] on div "[PERSON_NAME], Wadren Upgraded Chapter Chapter 13 Status Lead District [GEOGRAP…" at bounding box center [688, 134] width 1332 height 79
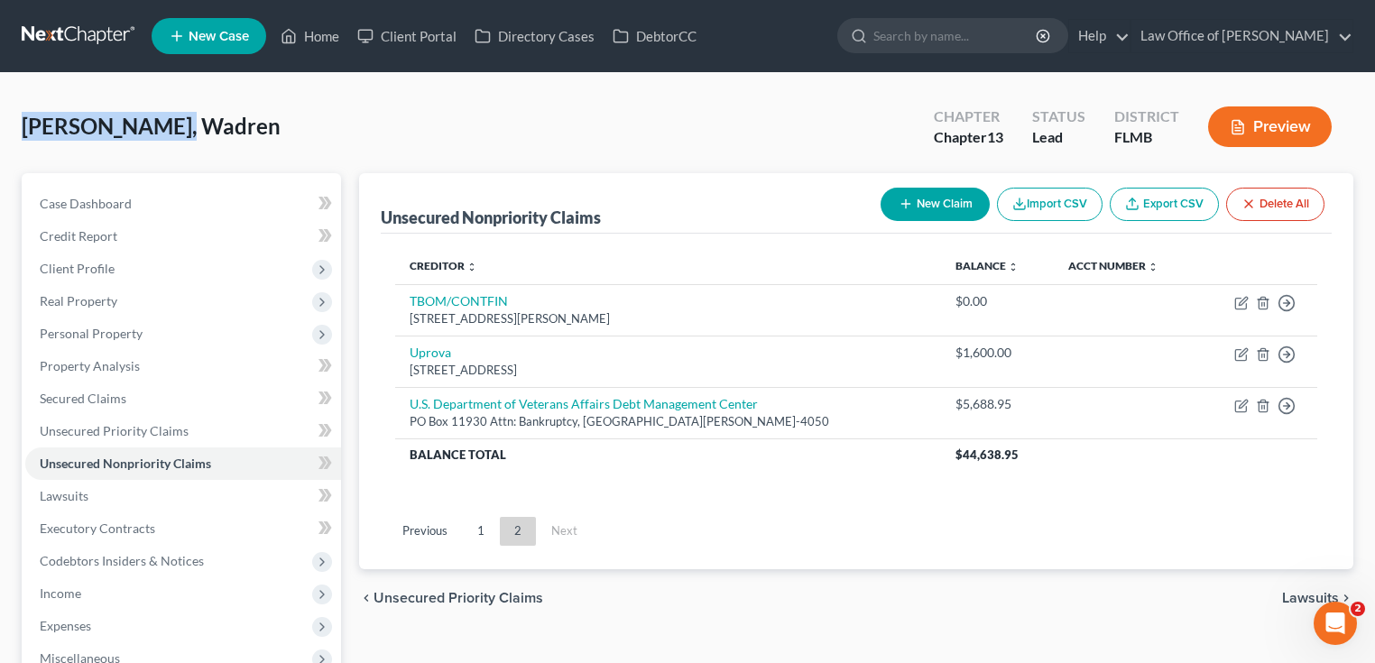
click at [25, 123] on span "[PERSON_NAME], Wadren" at bounding box center [151, 126] width 259 height 26
click at [25, 122] on span "[PERSON_NAME], Wadren" at bounding box center [151, 126] width 259 height 26
drag, startPoint x: 23, startPoint y: 123, endPoint x: 231, endPoint y: 125, distance: 208.5
click at [231, 125] on div "[PERSON_NAME], Wadren Upgraded Chapter Chapter 13 Status Lead District [GEOGRAP…" at bounding box center [688, 134] width 1332 height 79
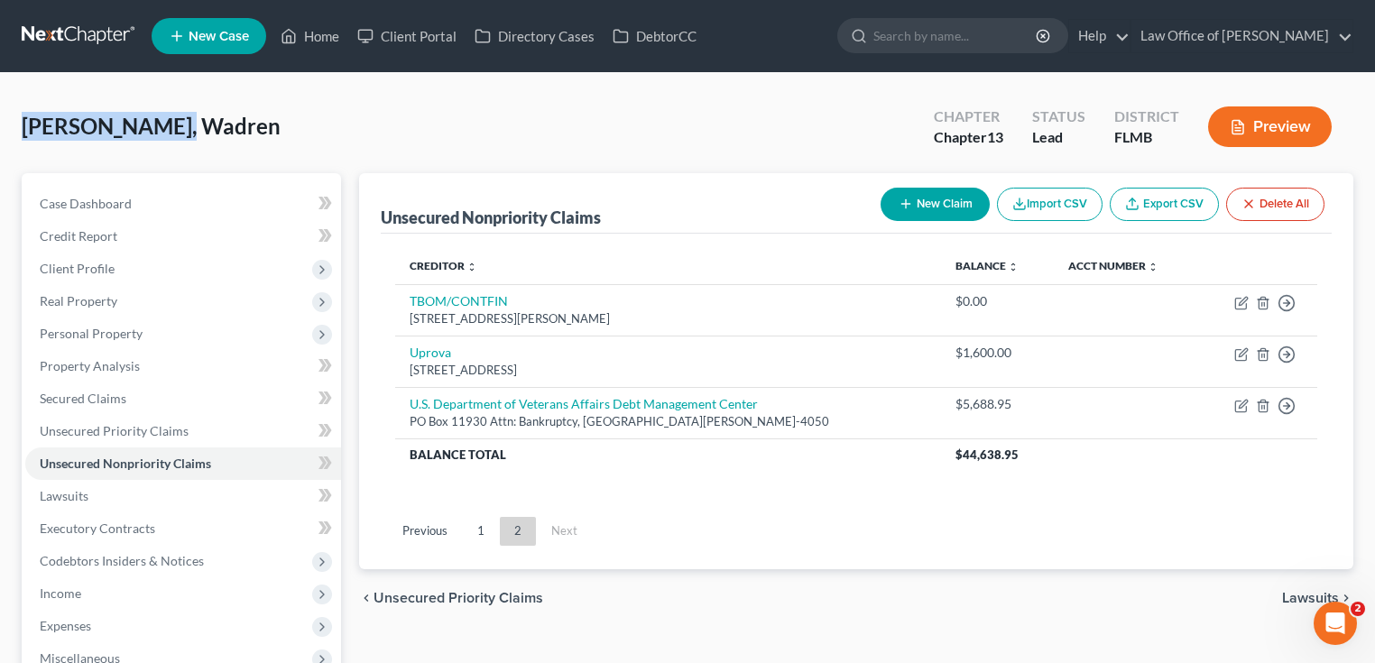
drag, startPoint x: 224, startPoint y: 128, endPoint x: -13, endPoint y: 141, distance: 236.8
click at [0, 141] on html "Home New Case Client Portal Directory Cases DebtorCC Law Office of [PERSON_NAME…" at bounding box center [687, 496] width 1375 height 992
click at [697, 160] on div "[PERSON_NAME], Wadren Upgraded Chapter Chapter 13 Status Lead District [GEOGRAP…" at bounding box center [688, 134] width 1332 height 79
